Goal: Feedback & Contribution: Contribute content

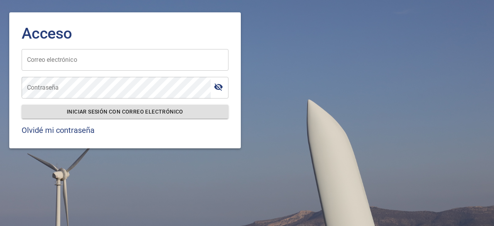
click at [156, 63] on input "Correo electrónico" at bounding box center [125, 60] width 207 height 22
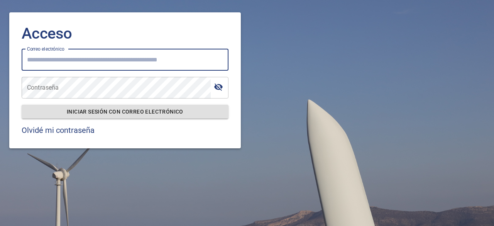
click at [281, 73] on div "Acceso Correo electrónico Correo electrónico Contraseña Contraseña Iniciar sesi…" at bounding box center [247, 74] width 488 height 161
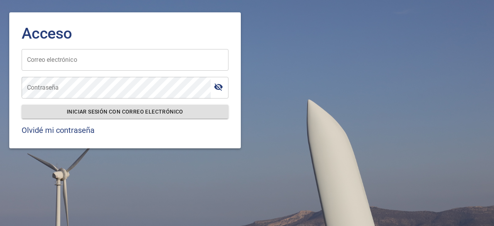
click at [192, 62] on input "Correo electrónico" at bounding box center [125, 60] width 207 height 22
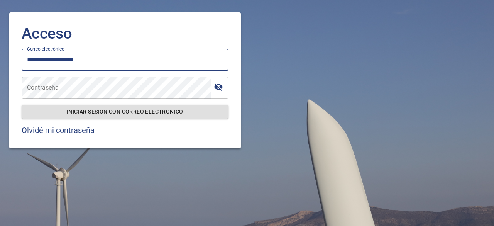
type input "**********"
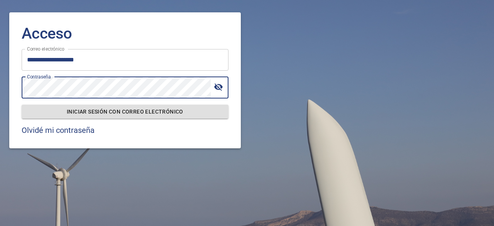
click at [22, 105] on button "Iniciar sesión con correo electrónico" at bounding box center [125, 112] width 207 height 14
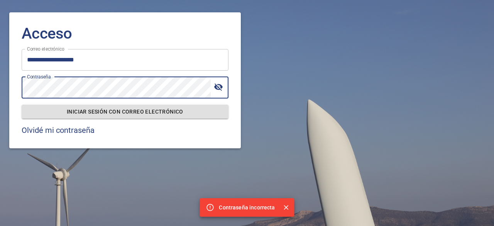
click at [22, 105] on button "Iniciar sesión con correo electrónico" at bounding box center [125, 112] width 207 height 14
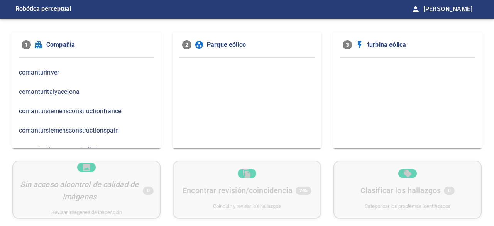
scroll to position [23, 0]
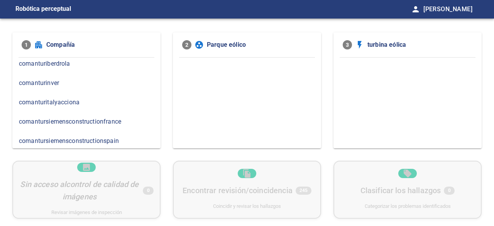
click at [51, 81] on font "comanturinver" at bounding box center [39, 82] width 40 height 7
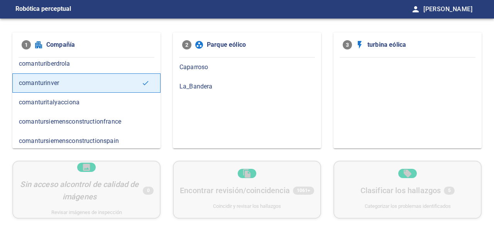
click at [198, 68] on font "Caparroso" at bounding box center [194, 66] width 29 height 7
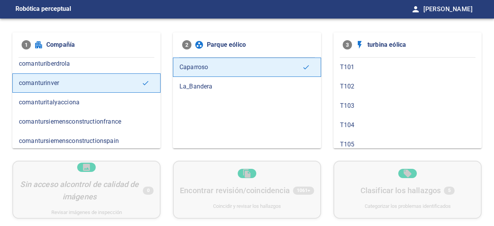
click at [206, 81] on div "La_Bandera" at bounding box center [247, 86] width 148 height 19
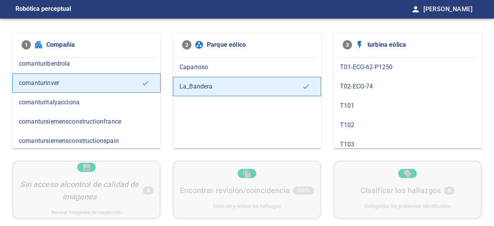
click at [355, 66] on font "T01-ECO-62-P1250" at bounding box center [366, 66] width 53 height 7
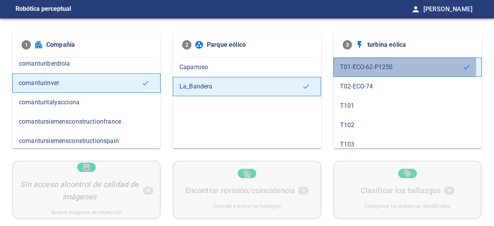
click at [369, 66] on font "T01-ECO-62-P1250" at bounding box center [366, 66] width 53 height 7
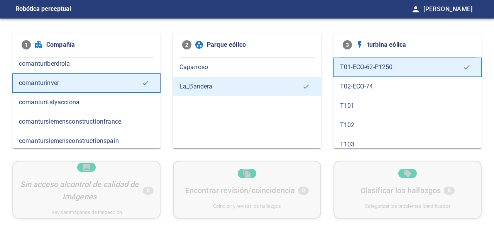
click at [354, 85] on font "T02-ECO-74" at bounding box center [356, 86] width 33 height 7
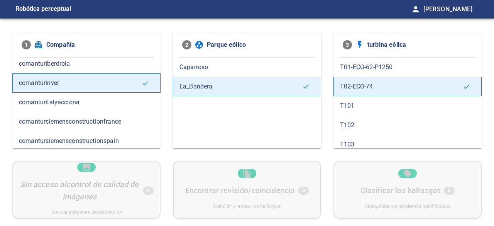
click at [354, 85] on font "T02-ECO-74" at bounding box center [356, 86] width 33 height 7
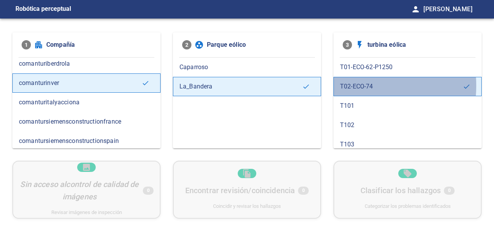
click at [354, 85] on font "T02-ECO-74" at bounding box center [356, 86] width 33 height 7
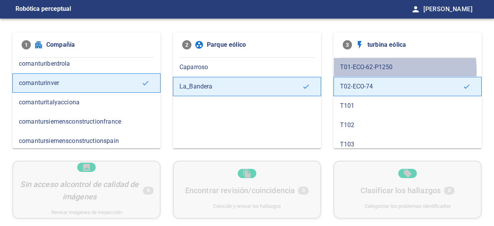
click at [356, 71] on span "T01-ECO-62-P1250" at bounding box center [407, 67] width 135 height 9
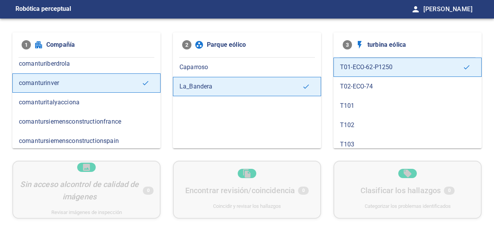
drag, startPoint x: 356, startPoint y: 71, endPoint x: 368, endPoint y: 68, distance: 12.6
click at [368, 68] on font "T01-ECO-62-P1250" at bounding box center [366, 66] width 53 height 7
click at [463, 67] on icon at bounding box center [467, 67] width 8 height 8
click at [211, 200] on div "Sin acceso al control de calidad de imágenes 0 Revisar imágenes de inspección E…" at bounding box center [246, 190] width 469 height 58
click at [39, 8] on font "Robótica perceptual" at bounding box center [43, 8] width 56 height 7
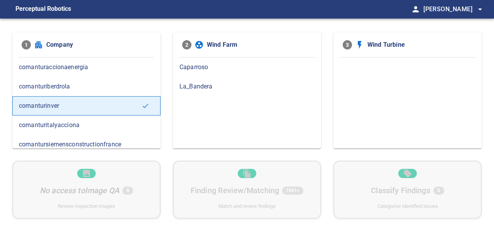
click at [203, 85] on span "La_Bandera" at bounding box center [247, 86] width 135 height 9
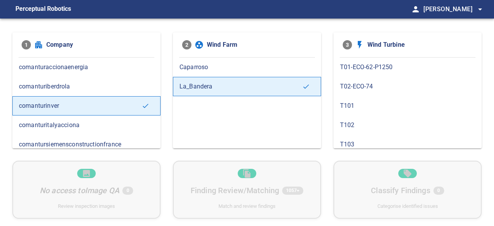
click at [376, 69] on span "T01-ECO-62-P1250" at bounding box center [407, 67] width 135 height 9
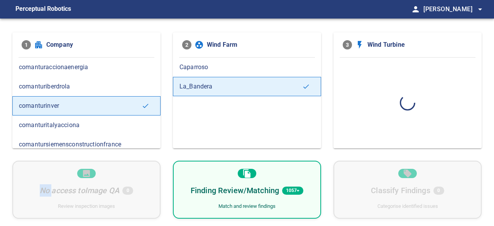
click at [376, 69] on div at bounding box center [408, 103] width 148 height 91
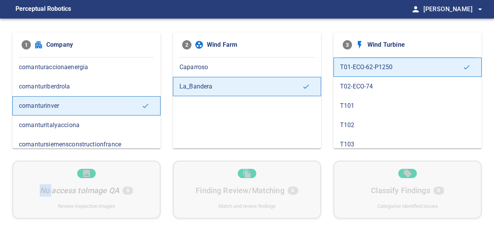
click at [354, 88] on span "T02-ECO-74" at bounding box center [407, 86] width 135 height 9
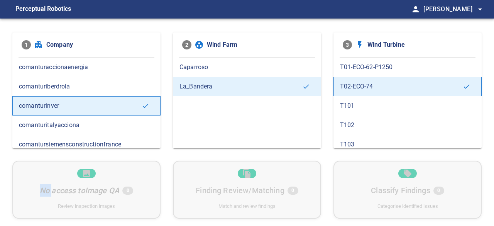
click at [351, 141] on span "T103" at bounding box center [407, 144] width 135 height 9
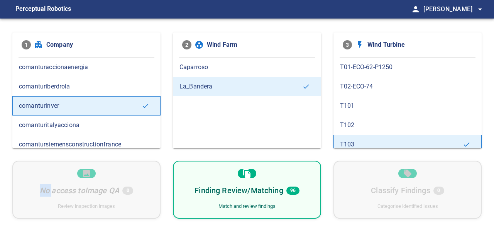
click at [368, 88] on span "T02-ECO-74" at bounding box center [407, 86] width 135 height 9
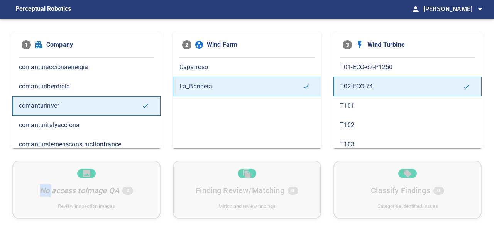
click at [350, 105] on span "T101" at bounding box center [407, 105] width 135 height 9
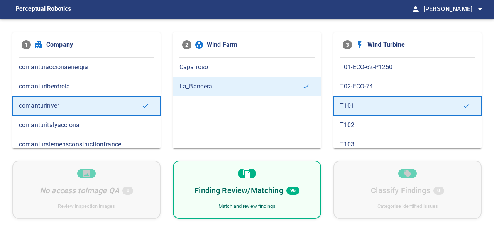
click at [257, 191] on h6 "Finding Review/Matching" at bounding box center [239, 190] width 88 height 12
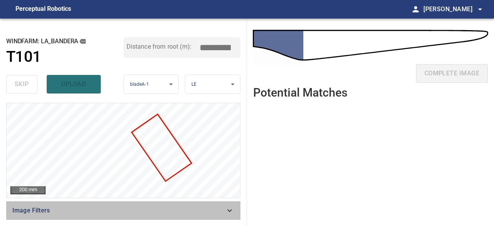
click at [232, 211] on icon at bounding box center [229, 210] width 9 height 9
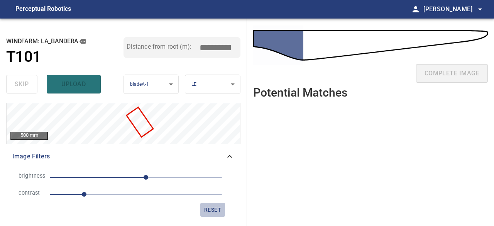
click at [216, 209] on span "reset" at bounding box center [212, 210] width 19 height 10
click at [230, 154] on icon at bounding box center [229, 156] width 9 height 9
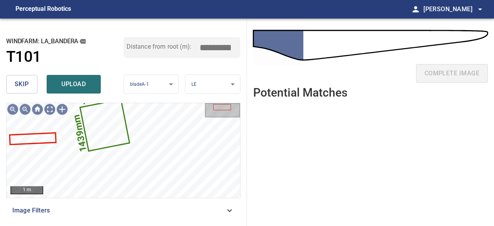
click at [22, 83] on span "skip" at bounding box center [22, 84] width 14 height 11
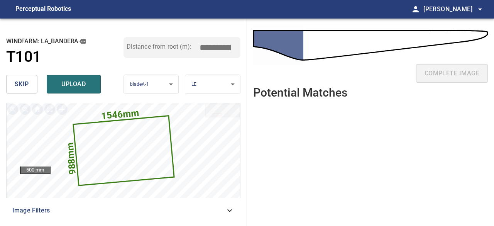
click at [21, 83] on span "skip" at bounding box center [22, 84] width 14 height 11
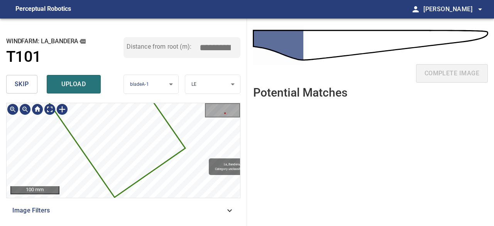
click at [189, 194] on div "323mm 169mm La_Bandera/T101/3 Category unclassified unclassified" at bounding box center [124, 150] width 234 height 95
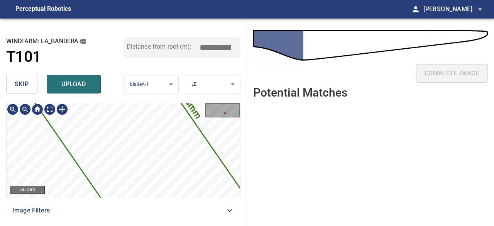
click at [101, 177] on icon at bounding box center [134, 141] width 227 height 255
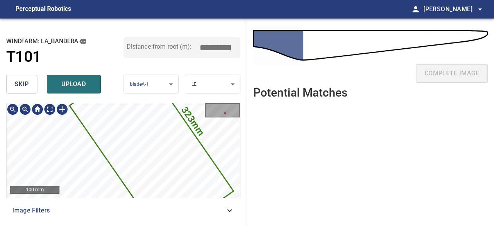
click at [119, 146] on icon at bounding box center [151, 149] width 163 height 182
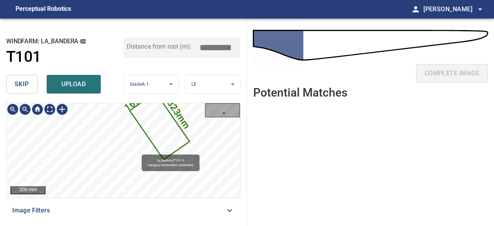
click at [163, 134] on icon at bounding box center [159, 126] width 58 height 66
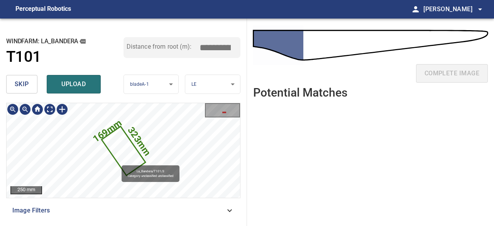
click at [136, 149] on icon at bounding box center [123, 150] width 42 height 47
click at [132, 151] on icon at bounding box center [123, 150] width 42 height 47
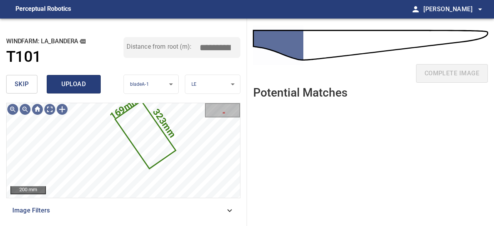
click at [80, 85] on span "upload" at bounding box center [73, 84] width 37 height 11
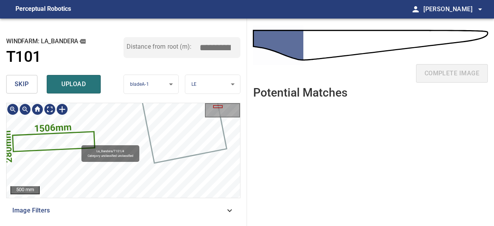
click at [78, 143] on icon at bounding box center [53, 141] width 81 height 19
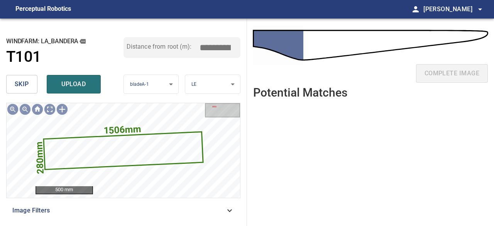
click at [24, 83] on span "skip" at bounding box center [22, 84] width 14 height 11
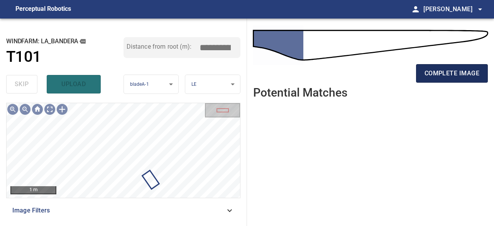
click at [468, 74] on span "complete image" at bounding box center [452, 73] width 55 height 11
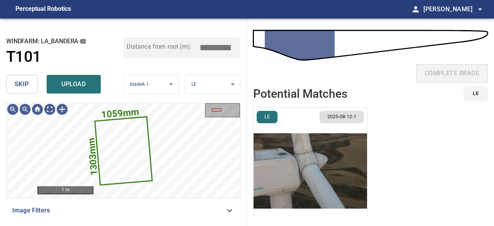
click at [22, 87] on span "skip" at bounding box center [22, 84] width 14 height 11
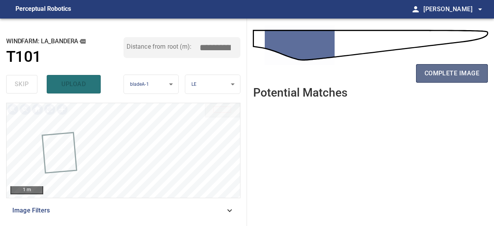
click at [429, 76] on span "complete image" at bounding box center [452, 73] width 55 height 11
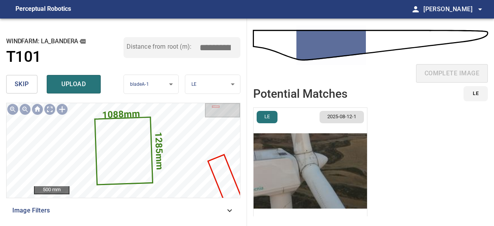
click at [18, 82] on span "skip" at bounding box center [22, 84] width 14 height 11
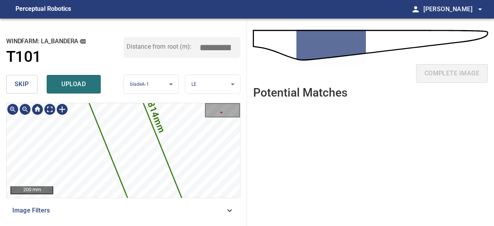
click at [141, 167] on icon at bounding box center [125, 125] width 337 height 738
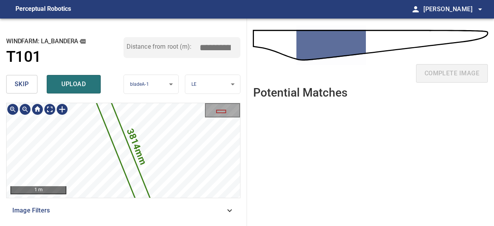
click at [129, 157] on icon at bounding box center [124, 150] width 88 height 192
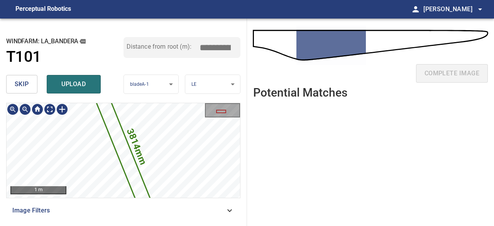
click at [147, 185] on div "3814mm 240mm La_Bandera/T101/1 Category unclassified unclassified" at bounding box center [124, 150] width 234 height 95
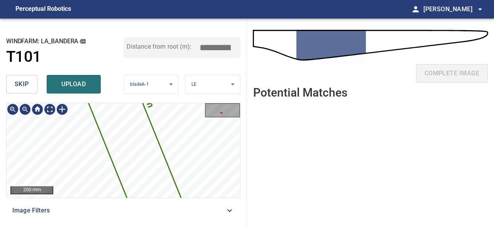
click at [134, 150] on icon at bounding box center [114, 100] width 337 height 738
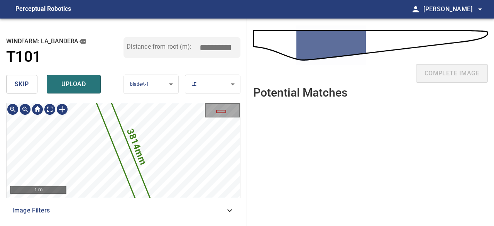
click at [143, 171] on div "3814mm 240mm La_Bandera/T101/1 Category unclassified unclassified" at bounding box center [124, 150] width 234 height 95
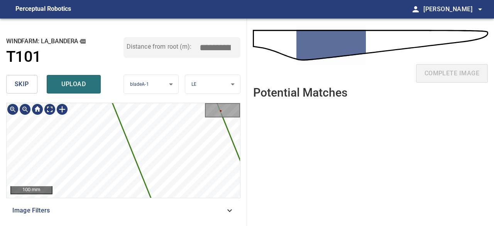
click at [59, 114] on div "3814mm 240mm 100 mm" at bounding box center [124, 150] width 234 height 95
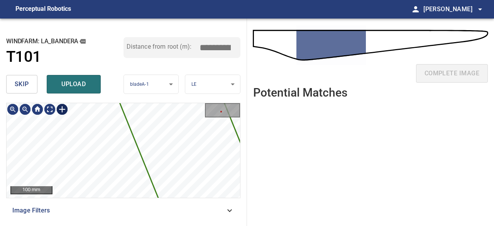
click at [67, 105] on div "3814mm 240mm 100 mm" at bounding box center [124, 150] width 234 height 95
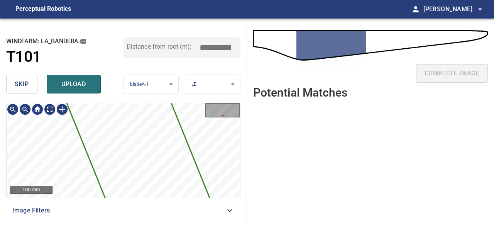
click at [37, 110] on div "3814mm 240mm 100 mm" at bounding box center [124, 150] width 234 height 95
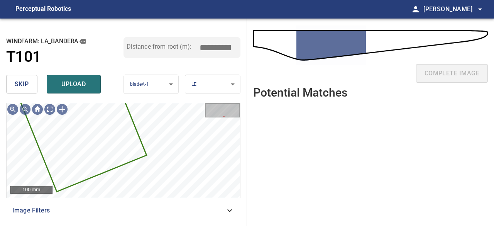
click at [29, 86] on button "skip" at bounding box center [21, 84] width 31 height 19
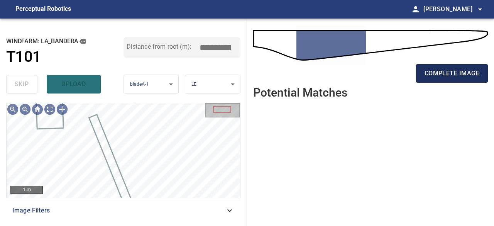
click at [432, 76] on span "complete image" at bounding box center [452, 73] width 55 height 11
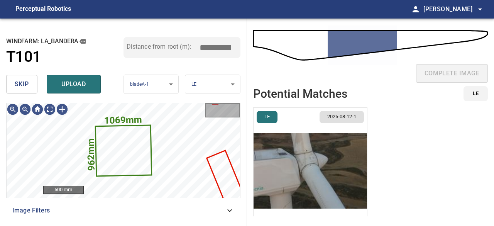
click at [14, 78] on button "skip" at bounding box center [21, 84] width 31 height 19
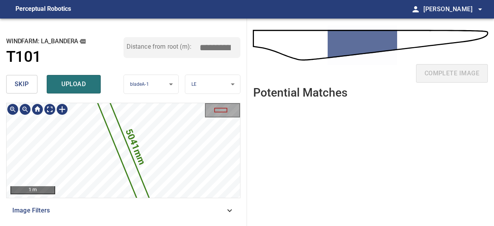
click at [126, 162] on icon at bounding box center [123, 150] width 89 height 197
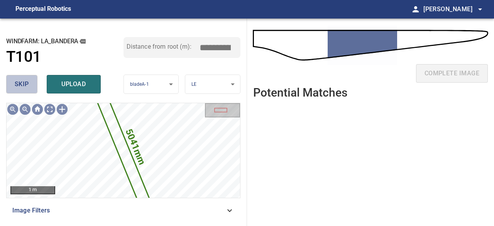
click at [30, 88] on button "skip" at bounding box center [21, 84] width 31 height 19
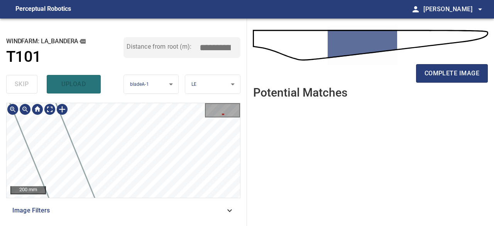
click at [100, 103] on div "200 mm" at bounding box center [123, 150] width 234 height 95
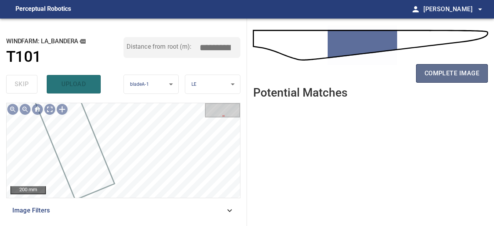
click at [433, 76] on span "complete image" at bounding box center [452, 73] width 55 height 11
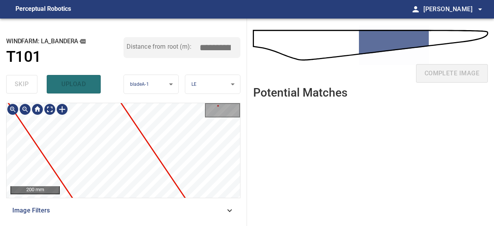
click at [163, 98] on div "**********" at bounding box center [123, 122] width 247 height 207
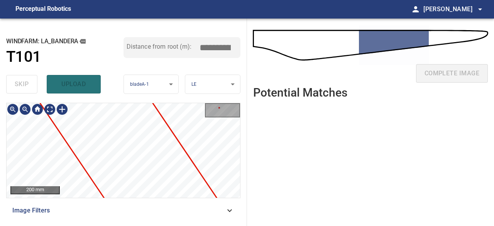
click at [179, 102] on div "**********" at bounding box center [123, 122] width 247 height 207
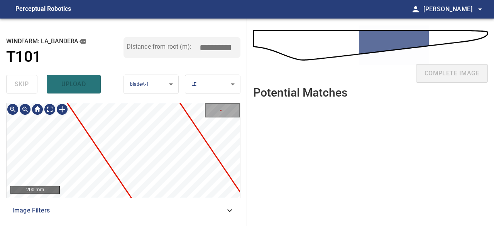
click at [207, 119] on div "200 mm" at bounding box center [124, 150] width 234 height 95
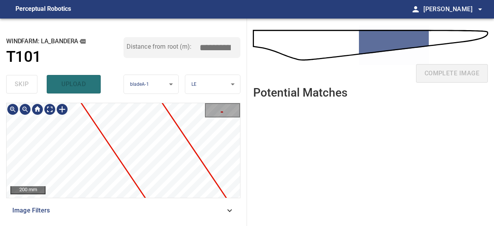
click at [209, 112] on div "200 mm" at bounding box center [124, 150] width 234 height 95
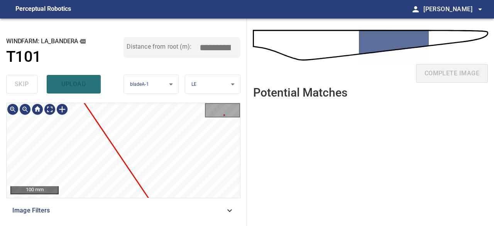
click at [67, 113] on div "100 mm" at bounding box center [124, 150] width 234 height 95
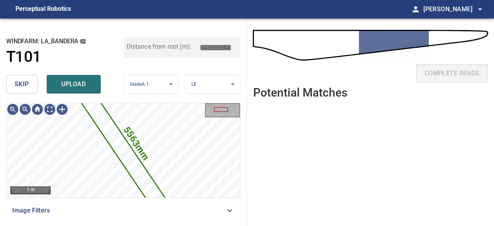
click at [29, 83] on button "skip" at bounding box center [21, 84] width 31 height 19
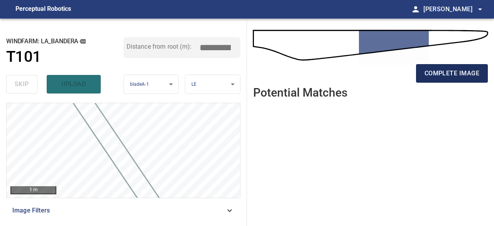
click at [434, 73] on span "complete image" at bounding box center [452, 73] width 55 height 11
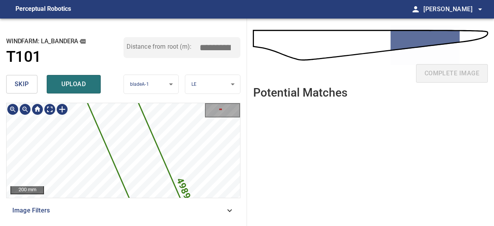
click at [92, 201] on div "4989mm 282mm 200 mm Image Filters" at bounding box center [123, 161] width 234 height 117
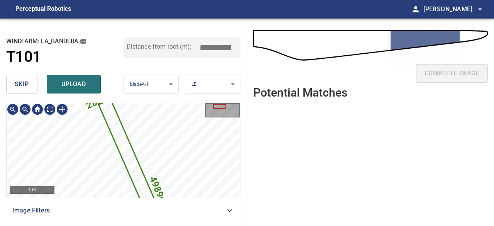
click at [136, 202] on div "4989mm 282mm 1 m Image Filters" at bounding box center [123, 161] width 234 height 117
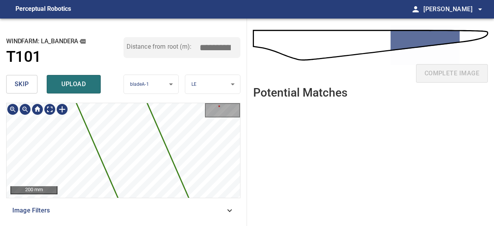
click at [211, 118] on div "4989mm 282mm 200 mm" at bounding box center [124, 150] width 234 height 95
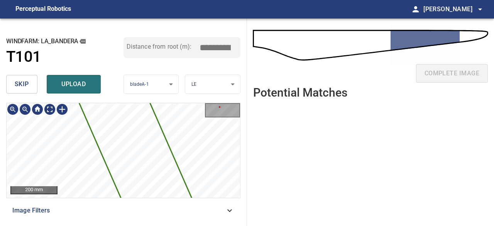
click at [208, 114] on div "4989mm 282mm 200 mm" at bounding box center [124, 150] width 234 height 95
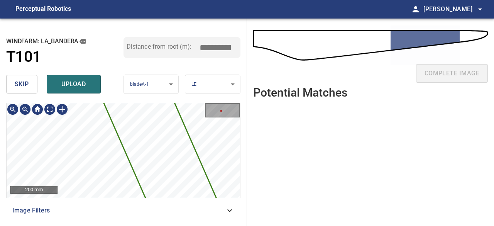
click at [173, 157] on icon at bounding box center [136, 96] width 510 height 1055
